Goal: Browse casually: Explore the website without a specific task or goal

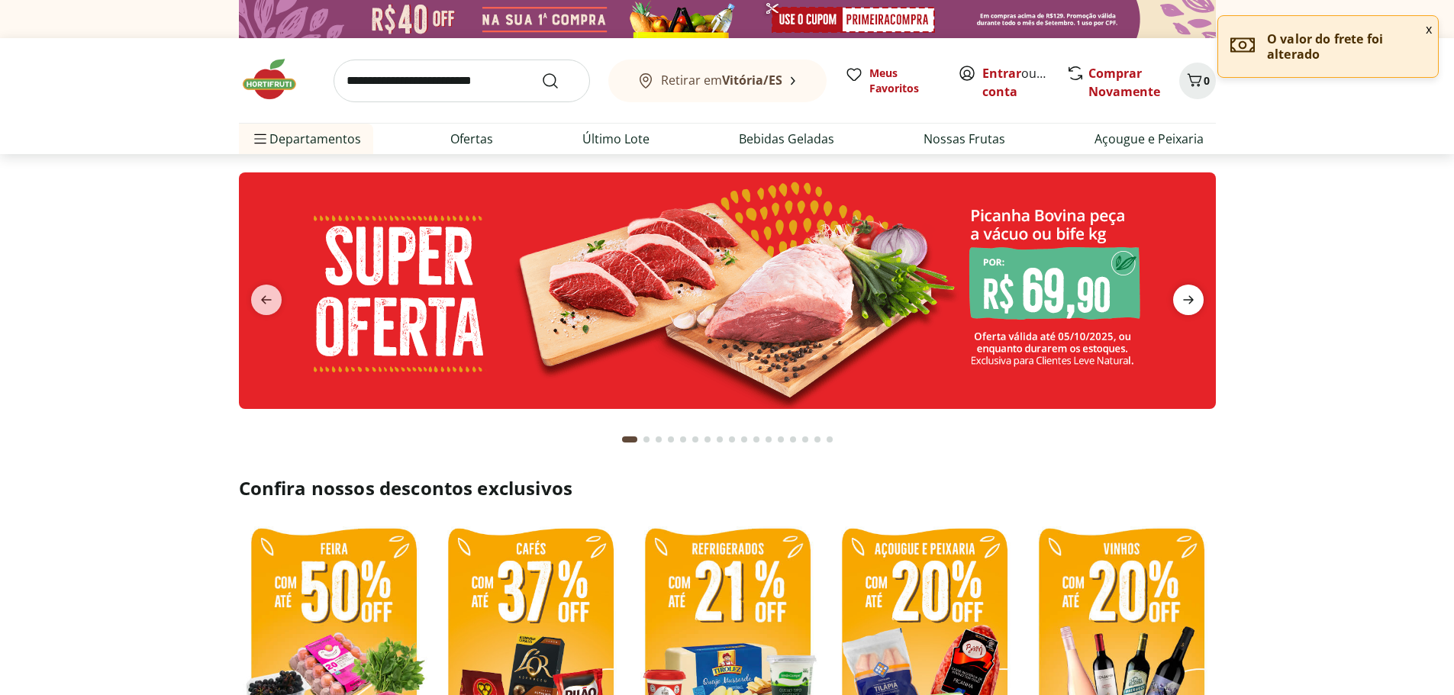
click at [1189, 306] on icon "next" at bounding box center [1188, 300] width 18 height 18
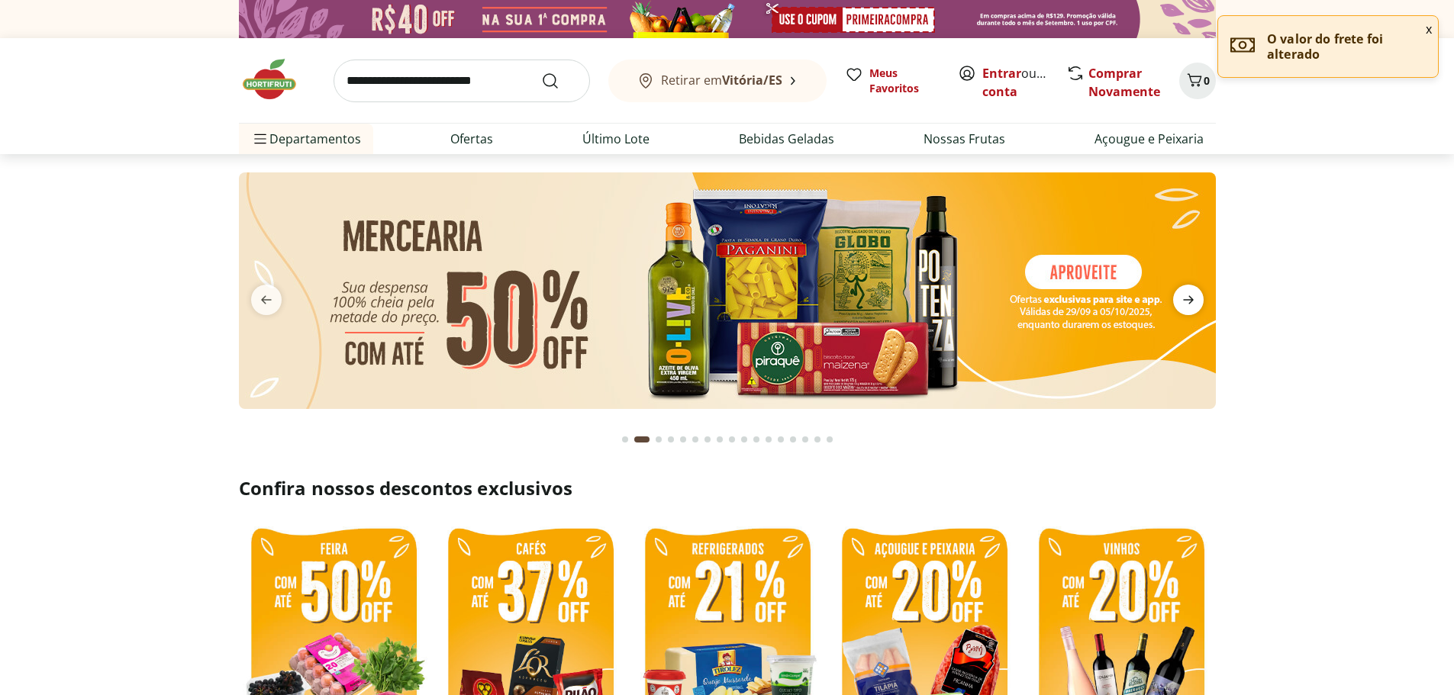
click at [1189, 306] on icon "next" at bounding box center [1188, 300] width 18 height 18
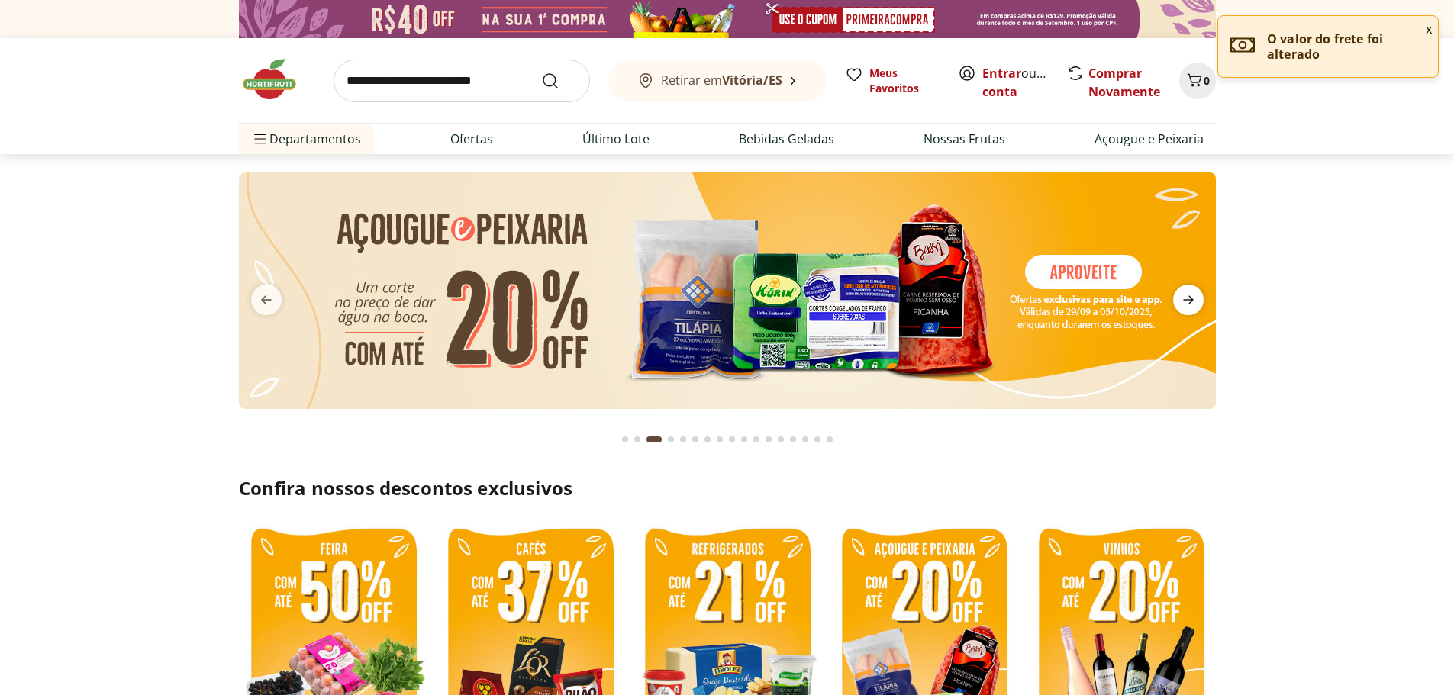
click at [1189, 306] on icon "next" at bounding box center [1188, 300] width 18 height 18
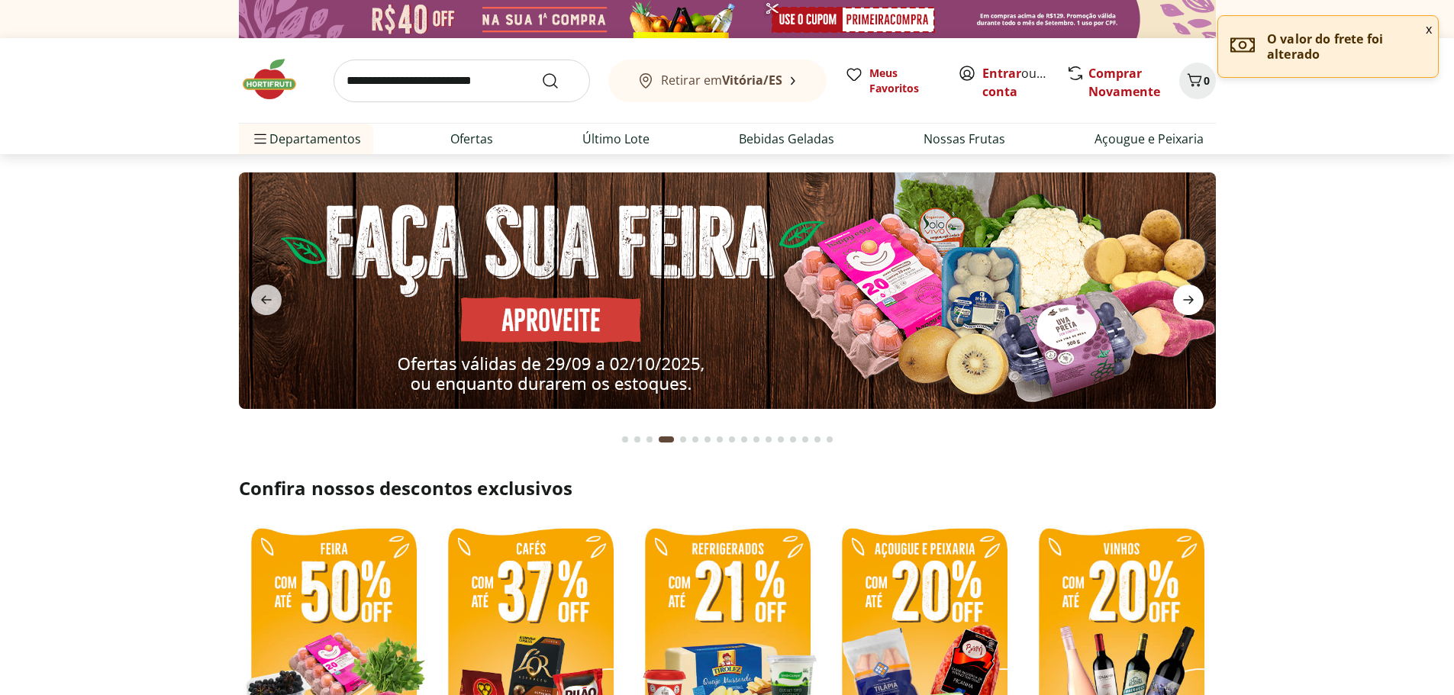
click at [1189, 306] on icon "next" at bounding box center [1188, 300] width 18 height 18
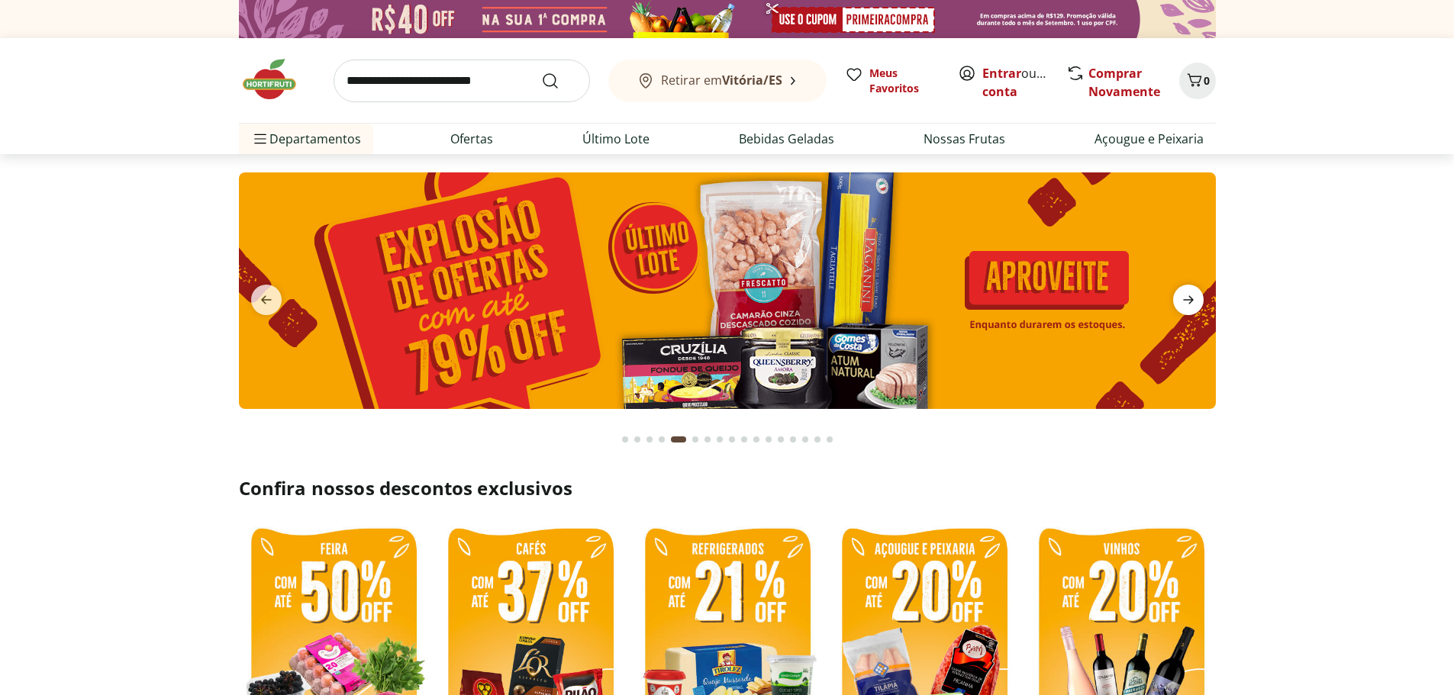
click at [1189, 306] on icon "next" at bounding box center [1188, 300] width 18 height 18
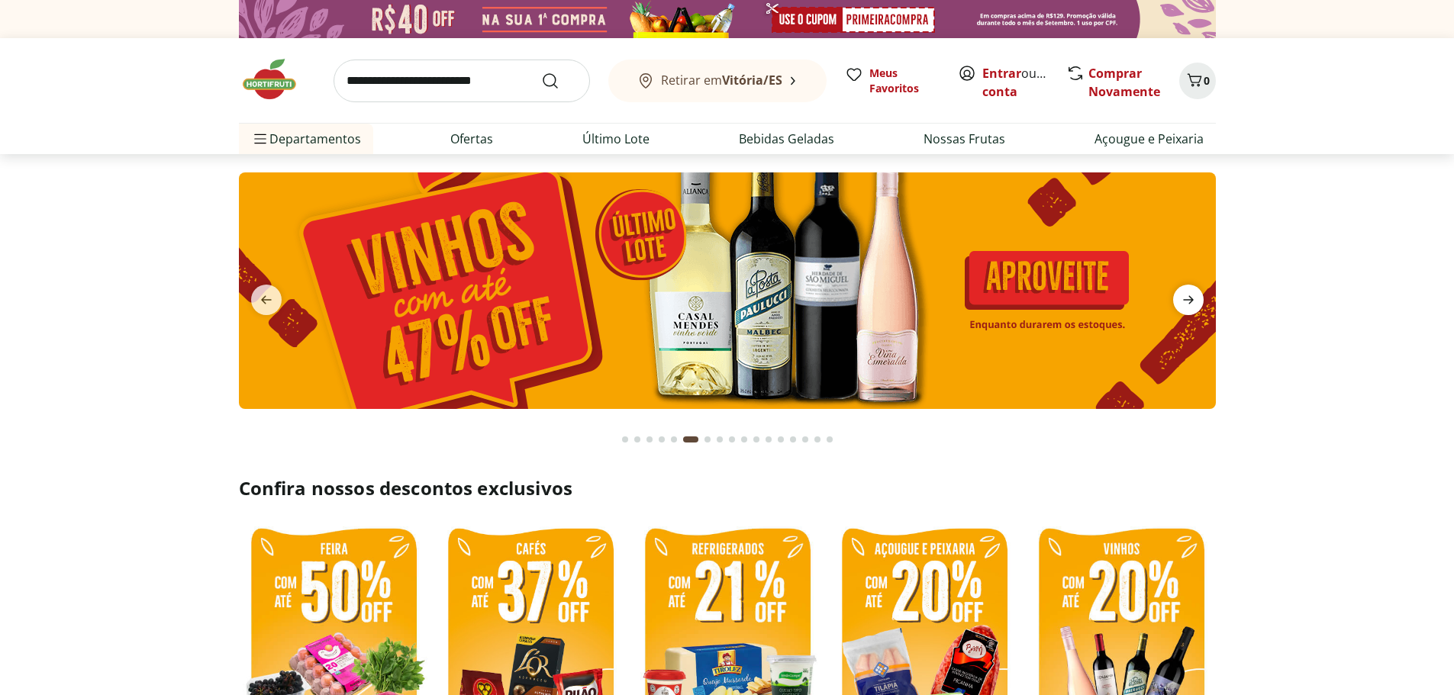
click at [1189, 306] on icon "next" at bounding box center [1188, 300] width 18 height 18
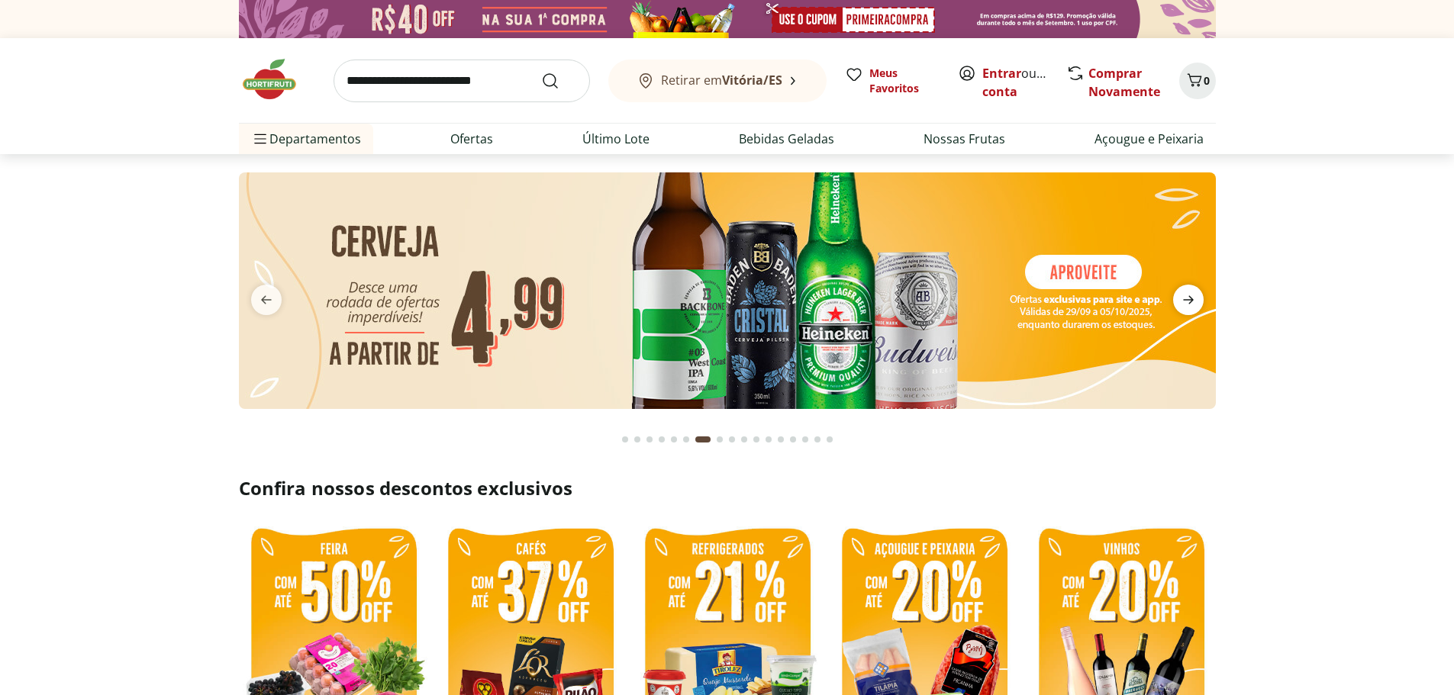
click at [1189, 306] on icon "next" at bounding box center [1188, 300] width 18 height 18
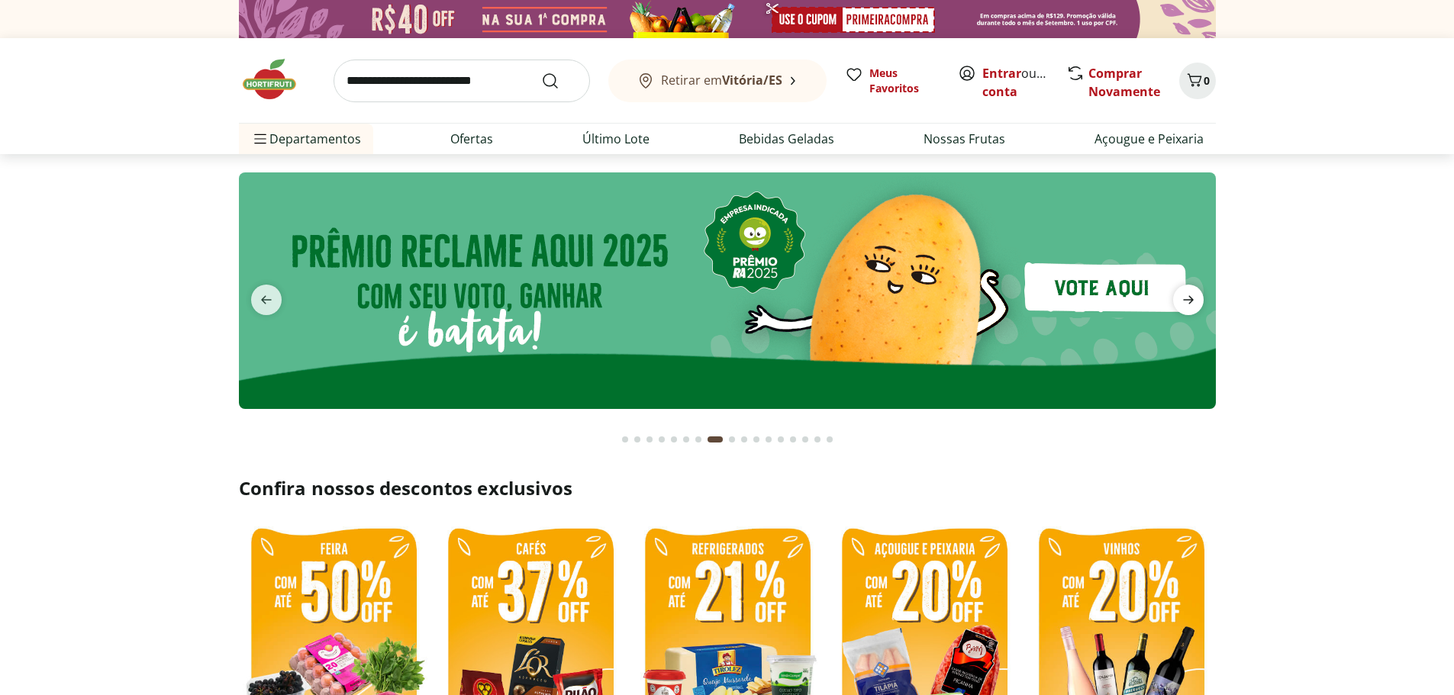
click at [1189, 306] on icon "next" at bounding box center [1188, 300] width 18 height 18
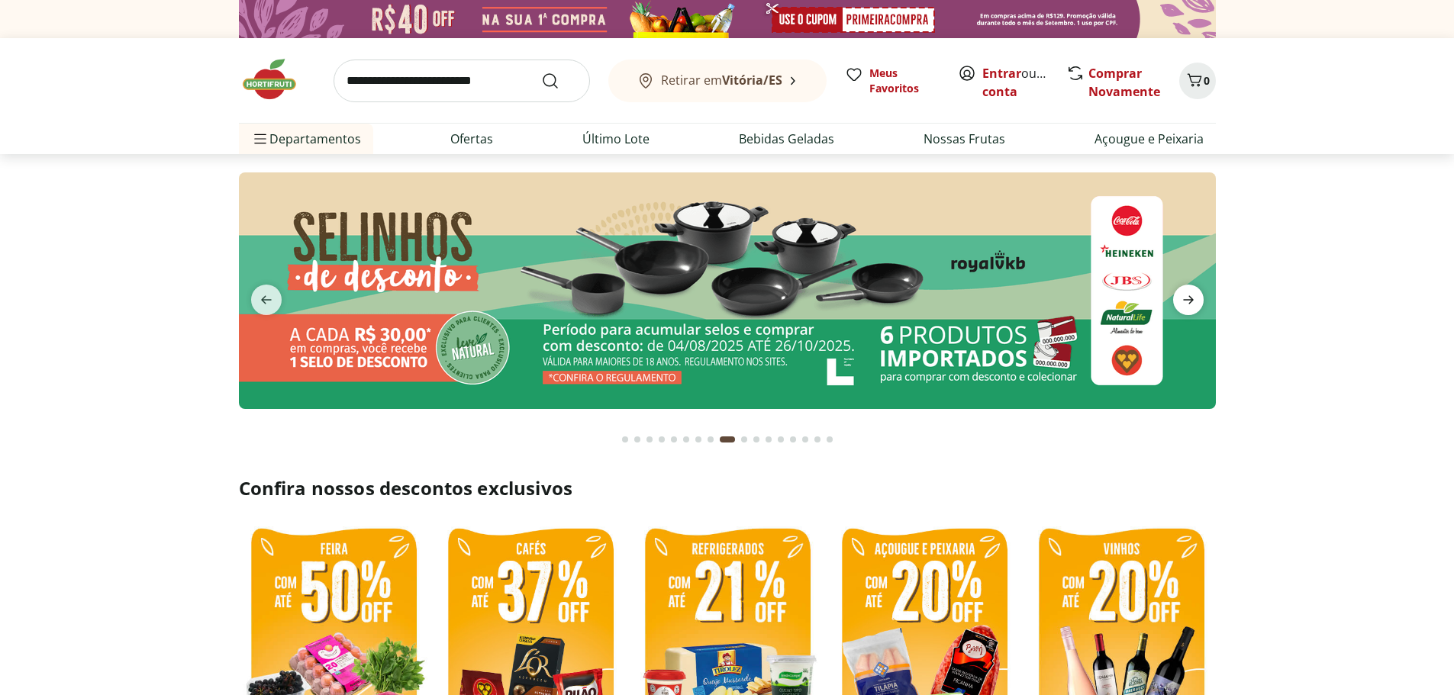
click at [1189, 306] on icon "next" at bounding box center [1188, 300] width 18 height 18
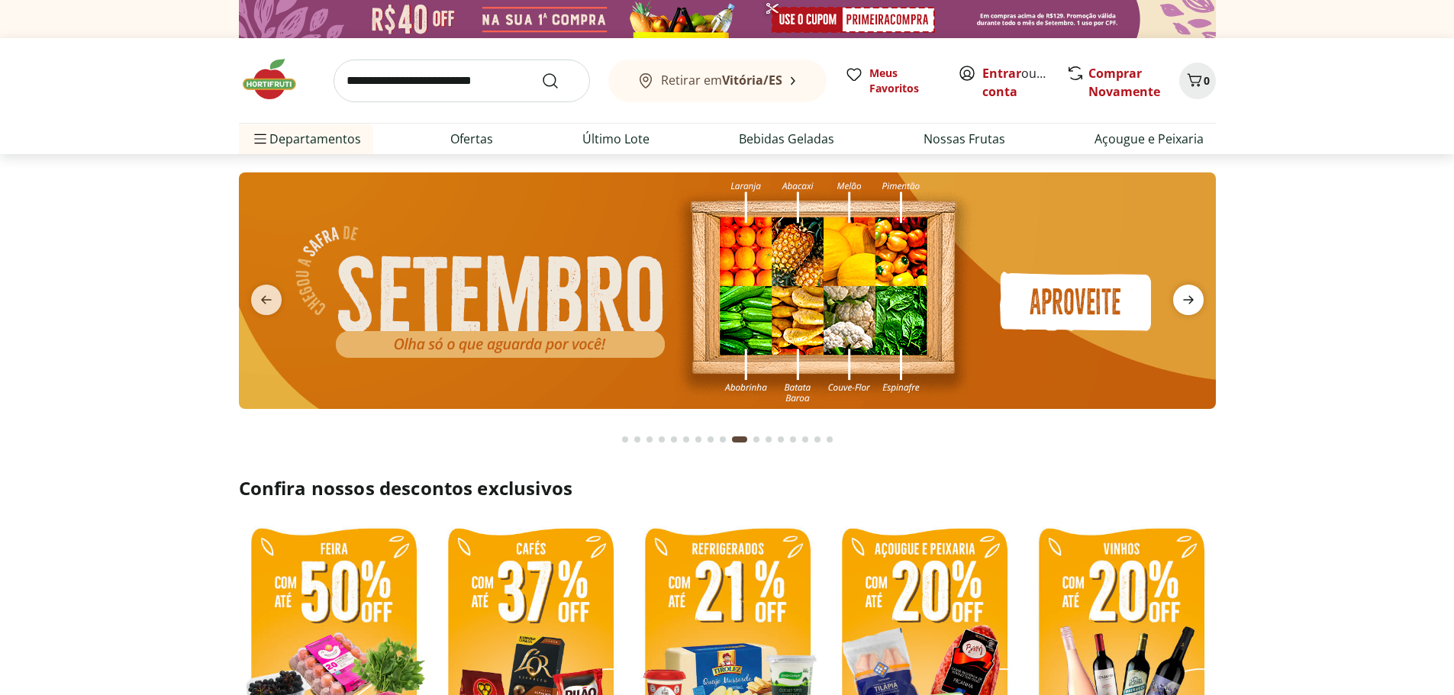
click at [1189, 306] on icon "next" at bounding box center [1188, 300] width 18 height 18
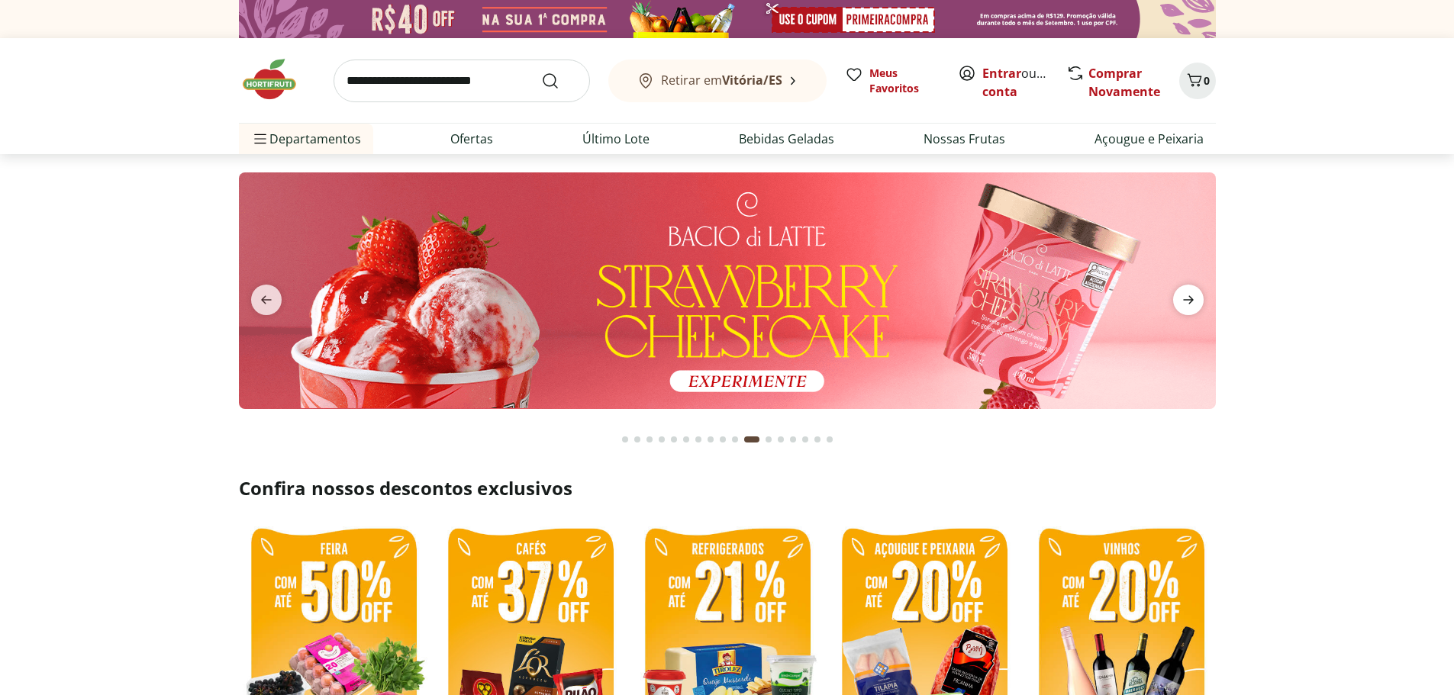
click at [1189, 306] on icon "next" at bounding box center [1188, 300] width 18 height 18
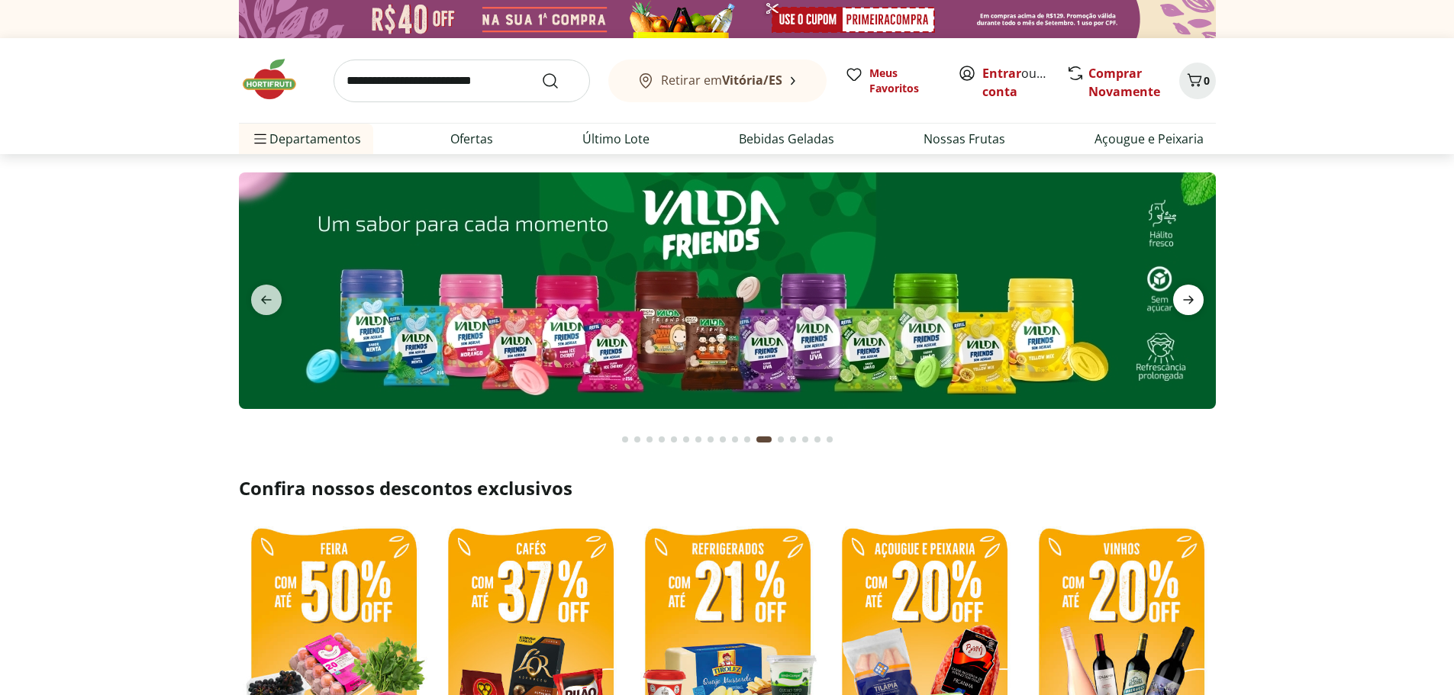
click at [1189, 306] on icon "next" at bounding box center [1188, 300] width 18 height 18
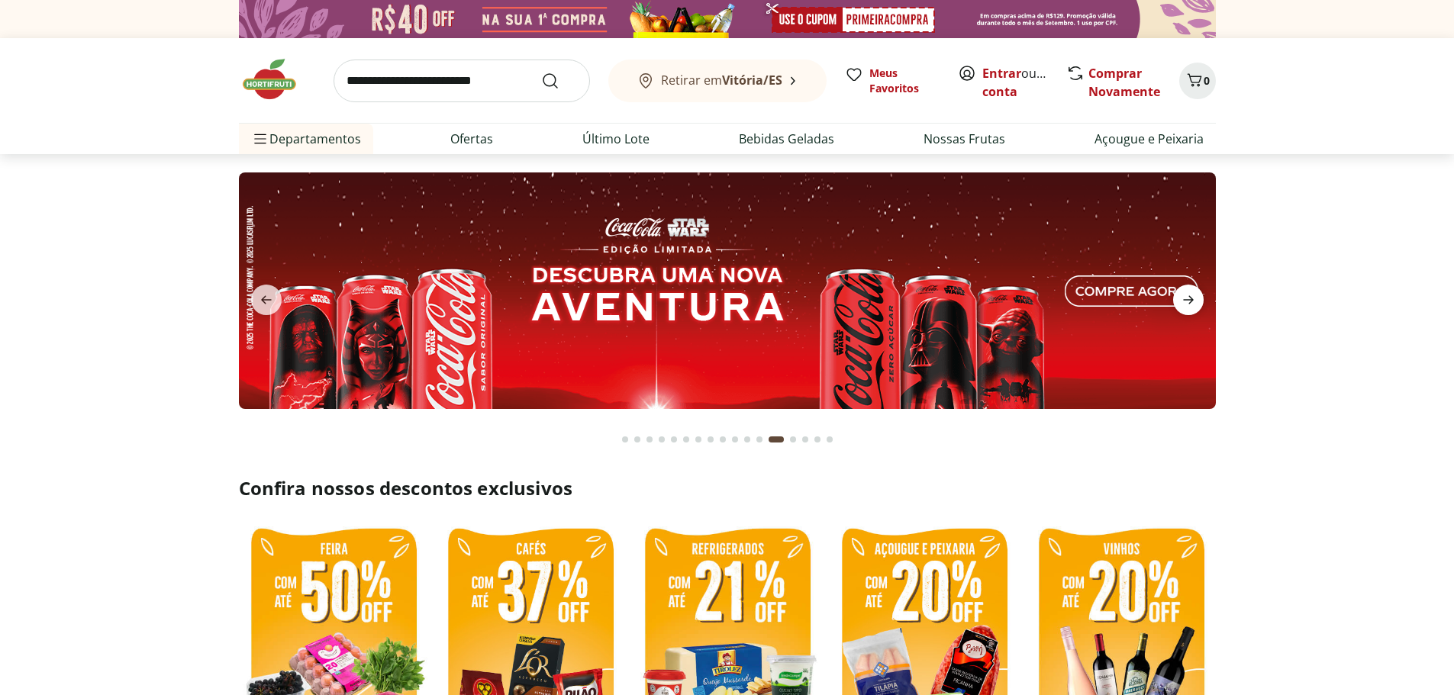
click at [1189, 306] on icon "next" at bounding box center [1188, 300] width 18 height 18
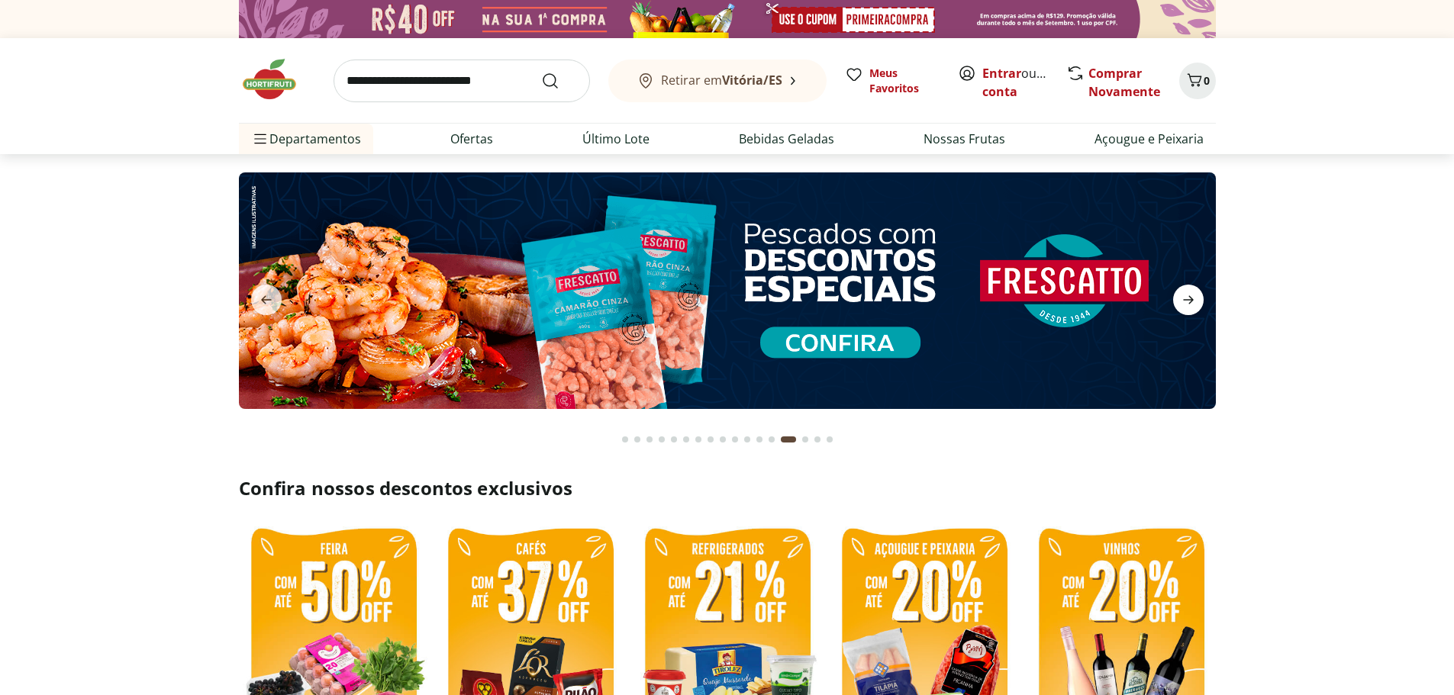
click at [1189, 306] on icon "next" at bounding box center [1188, 300] width 18 height 18
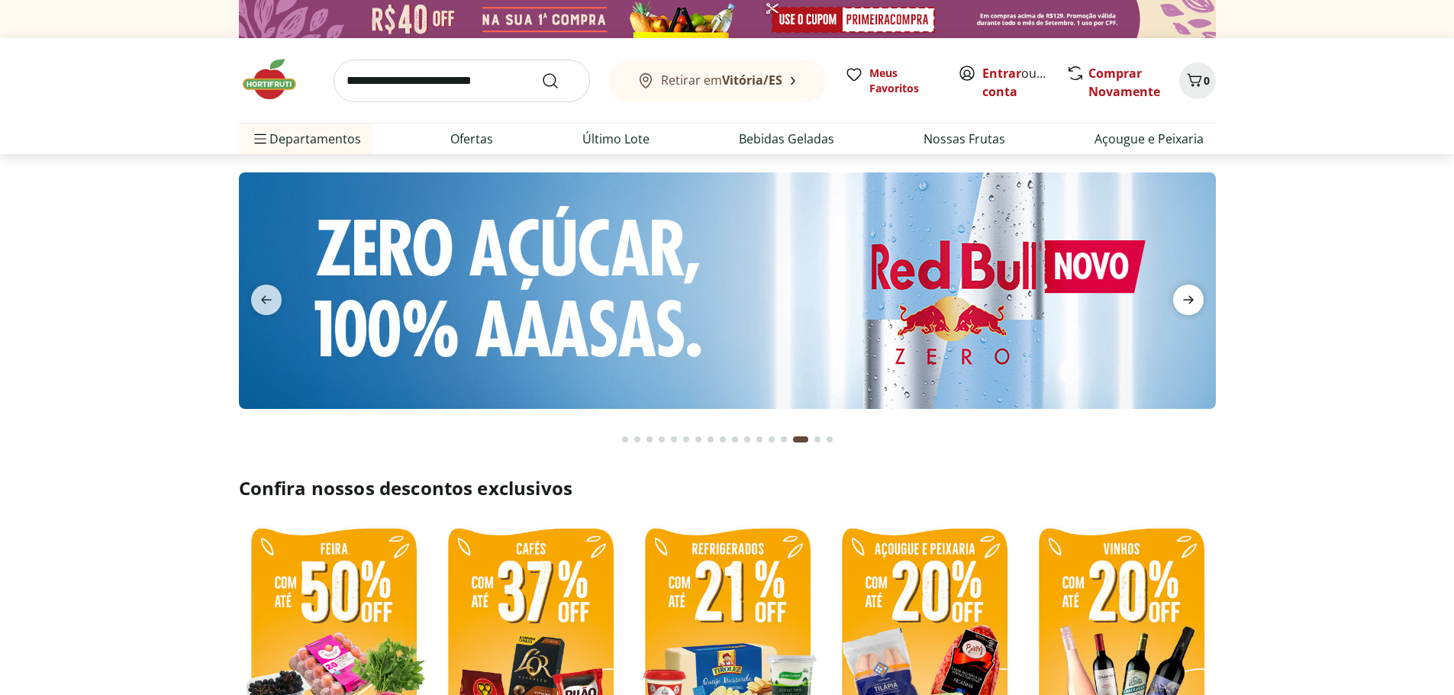
click at [1189, 306] on icon "next" at bounding box center [1188, 300] width 18 height 18
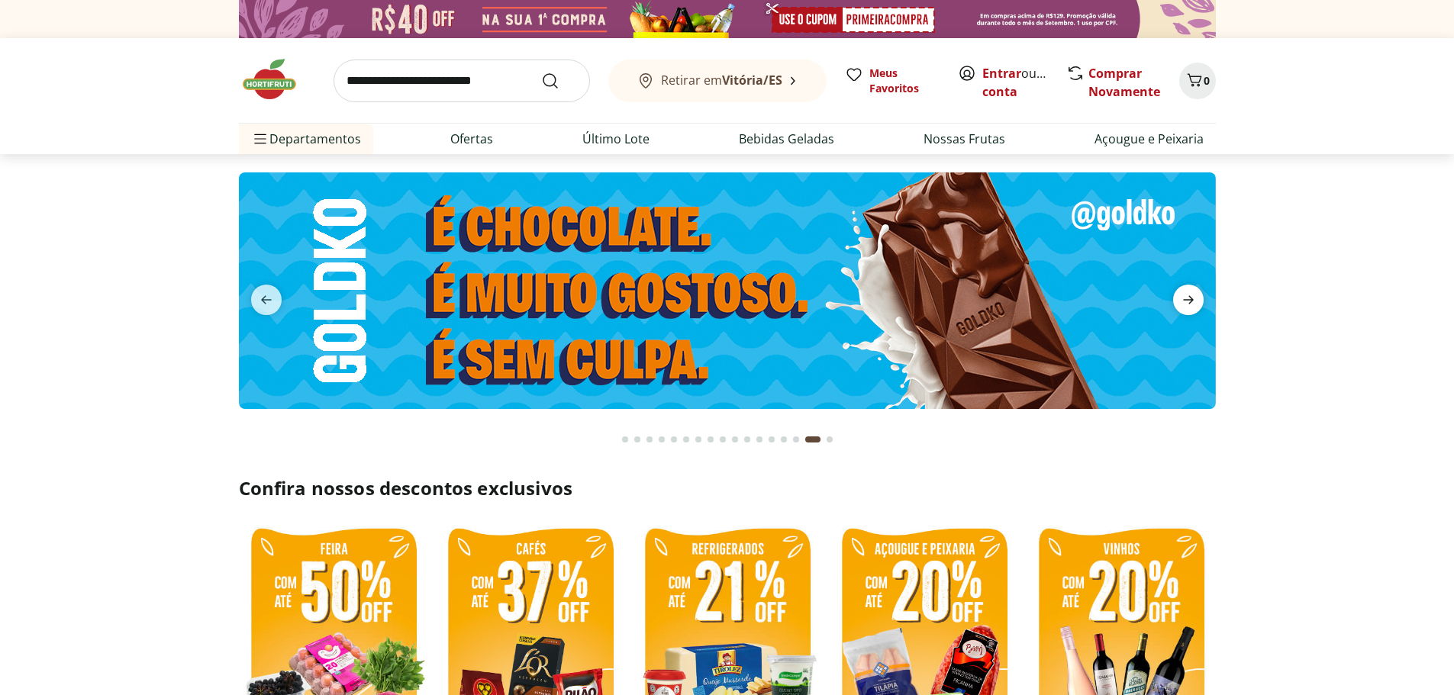
click at [1189, 306] on icon "next" at bounding box center [1188, 300] width 18 height 18
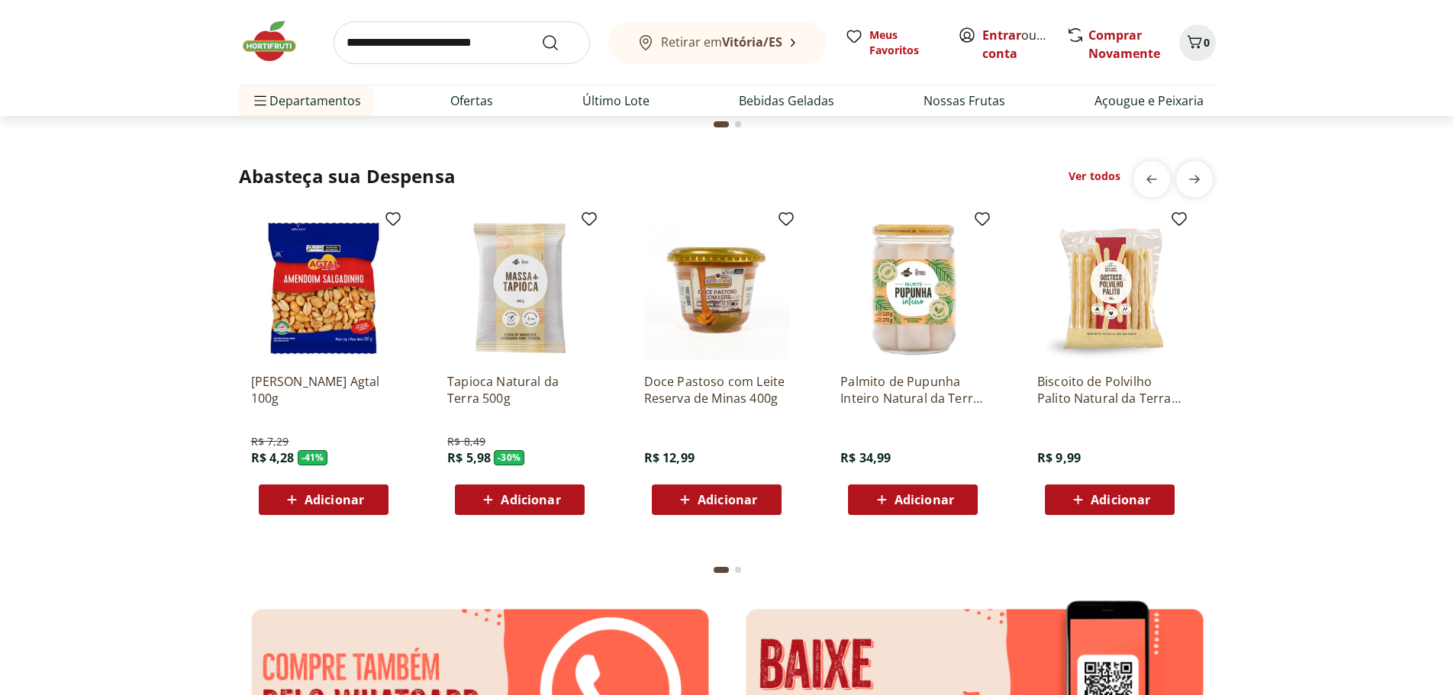
scroll to position [2518, 0]
